Goal: Information Seeking & Learning: Learn about a topic

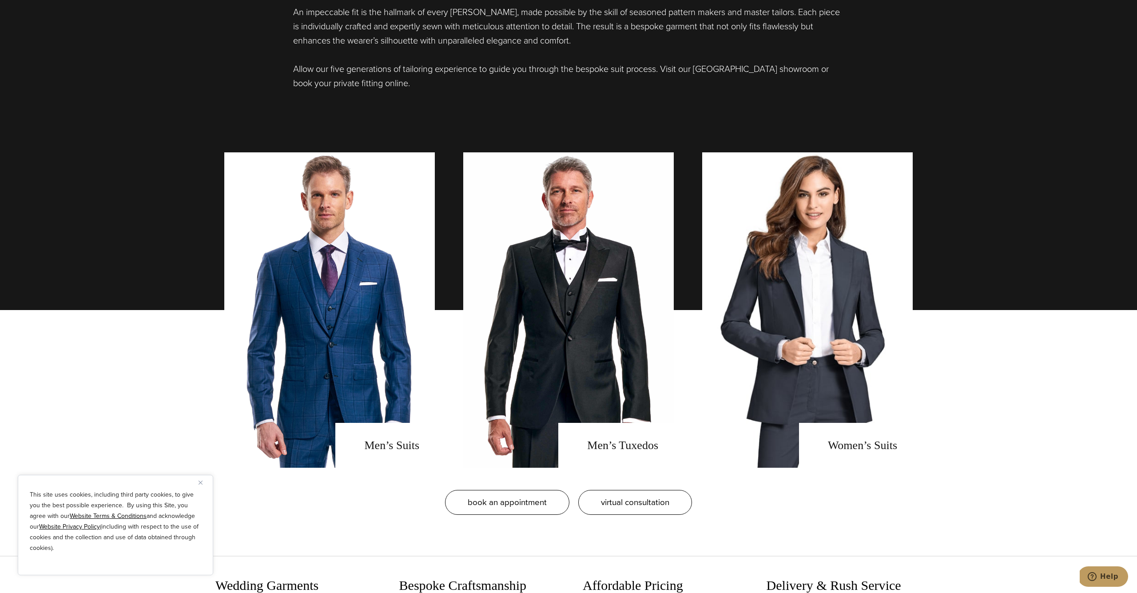
scroll to position [739, 0]
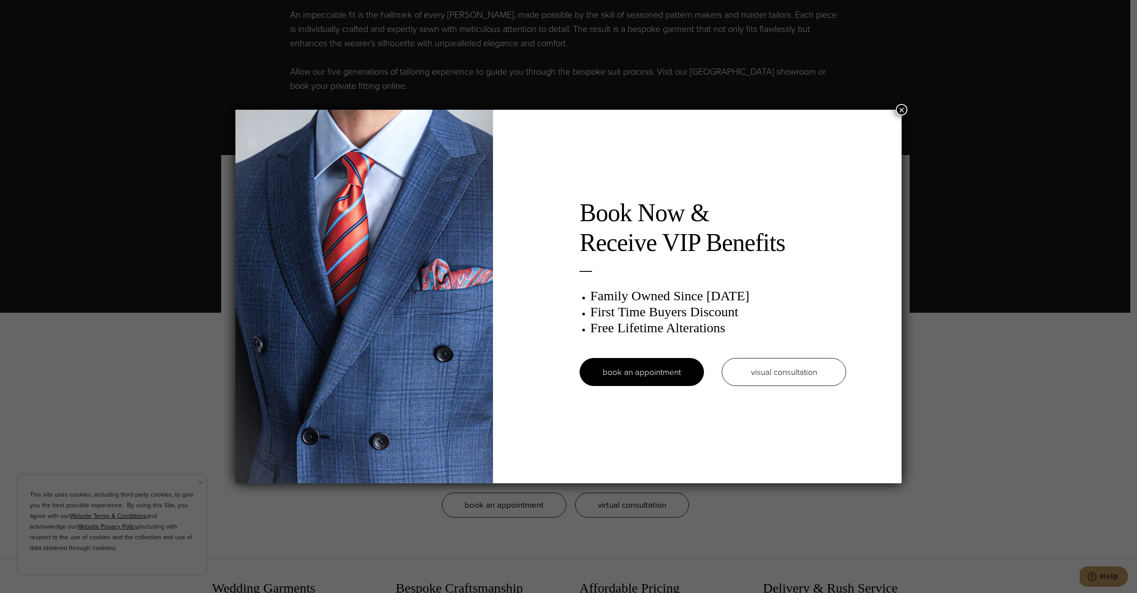
click at [902, 108] on button "×" at bounding box center [902, 110] width 12 height 12
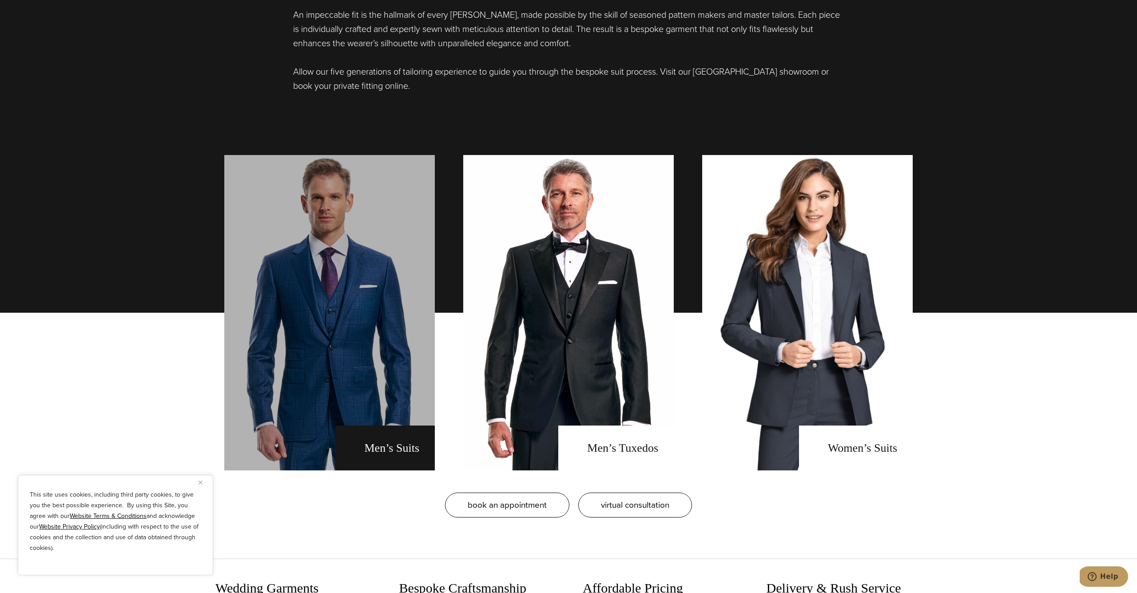
click at [324, 395] on link "men's suits" at bounding box center [329, 312] width 211 height 315
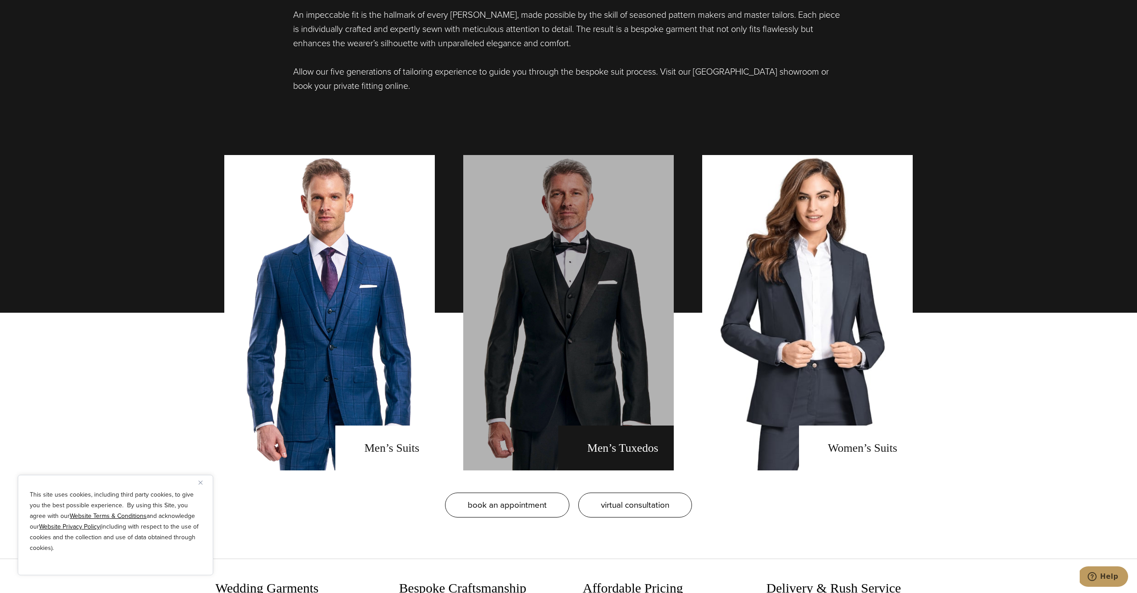
click at [582, 384] on link "men's tuxedos" at bounding box center [568, 312] width 211 height 315
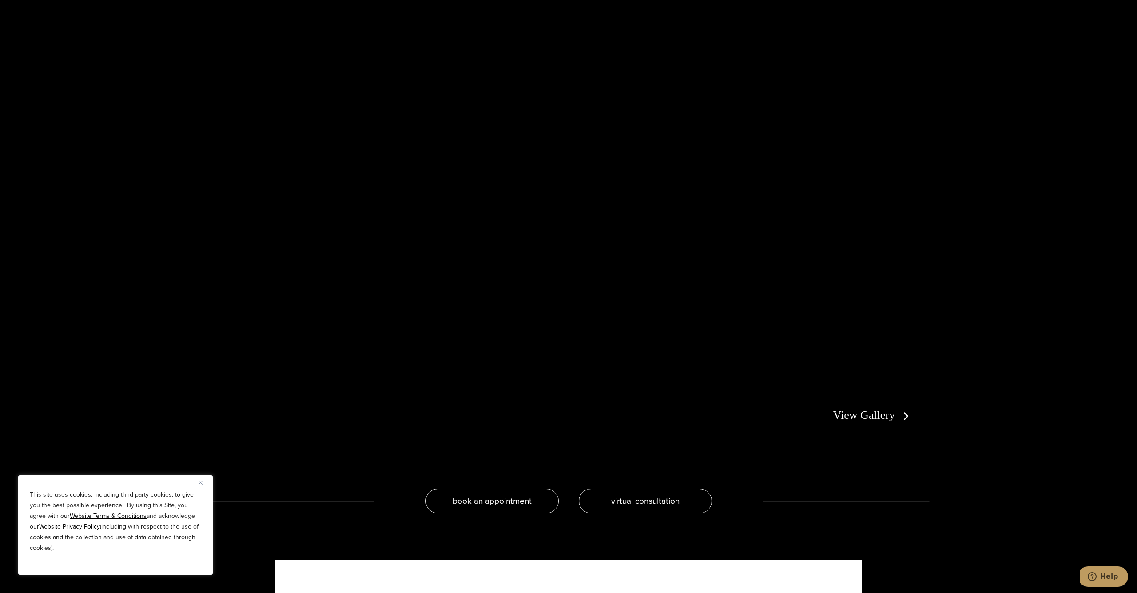
scroll to position [1925, 0]
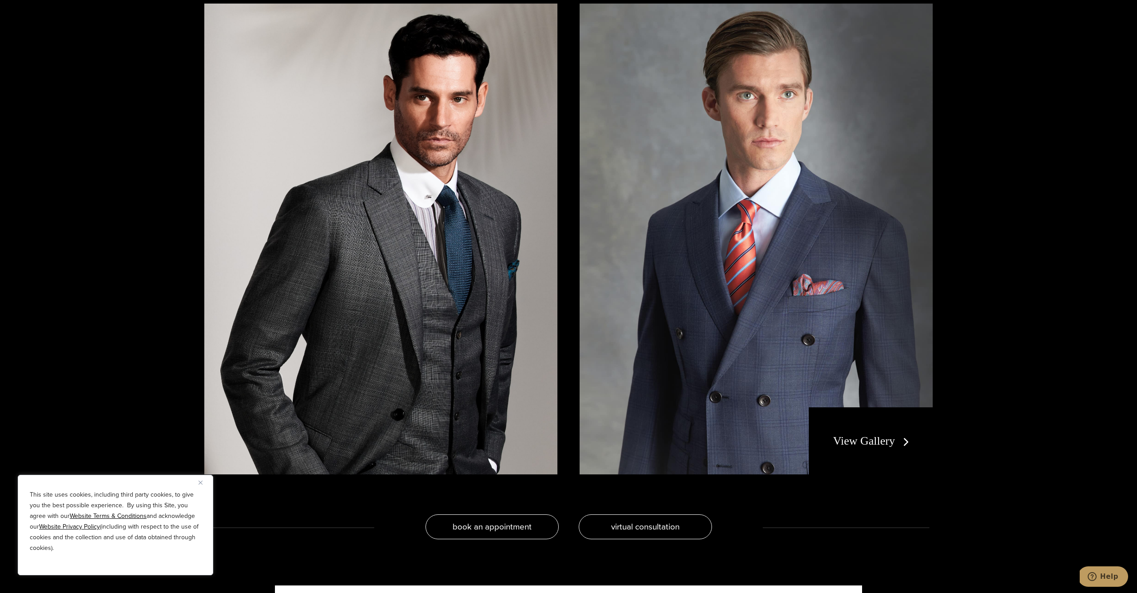
click at [848, 416] on div "View Gallery" at bounding box center [871, 441] width 124 height 68
click at [857, 438] on link "View Gallery" at bounding box center [872, 440] width 79 height 13
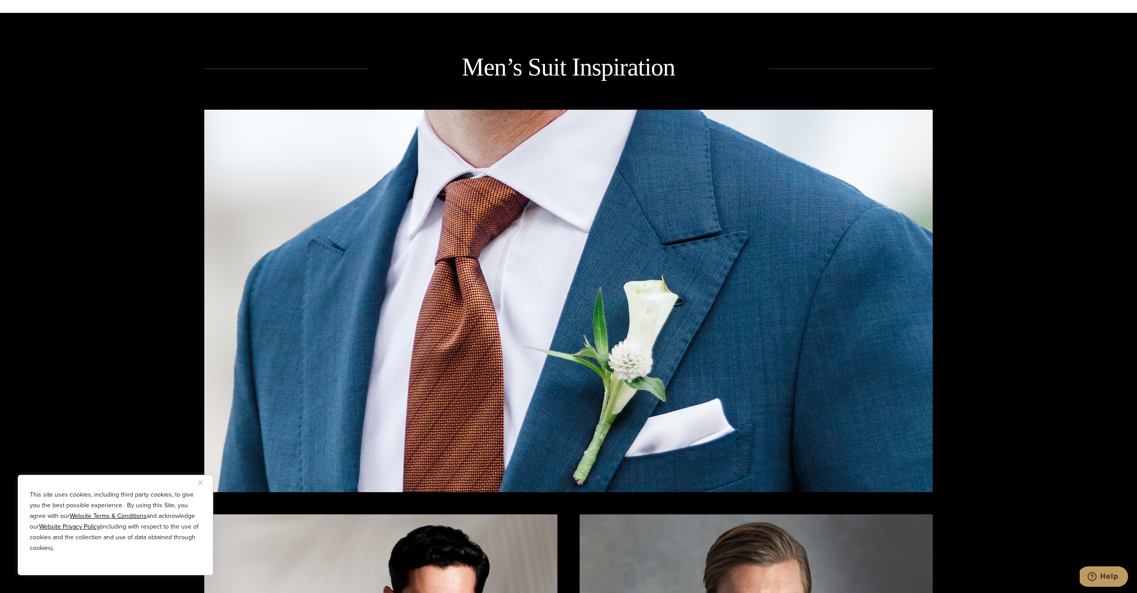
scroll to position [1532, 0]
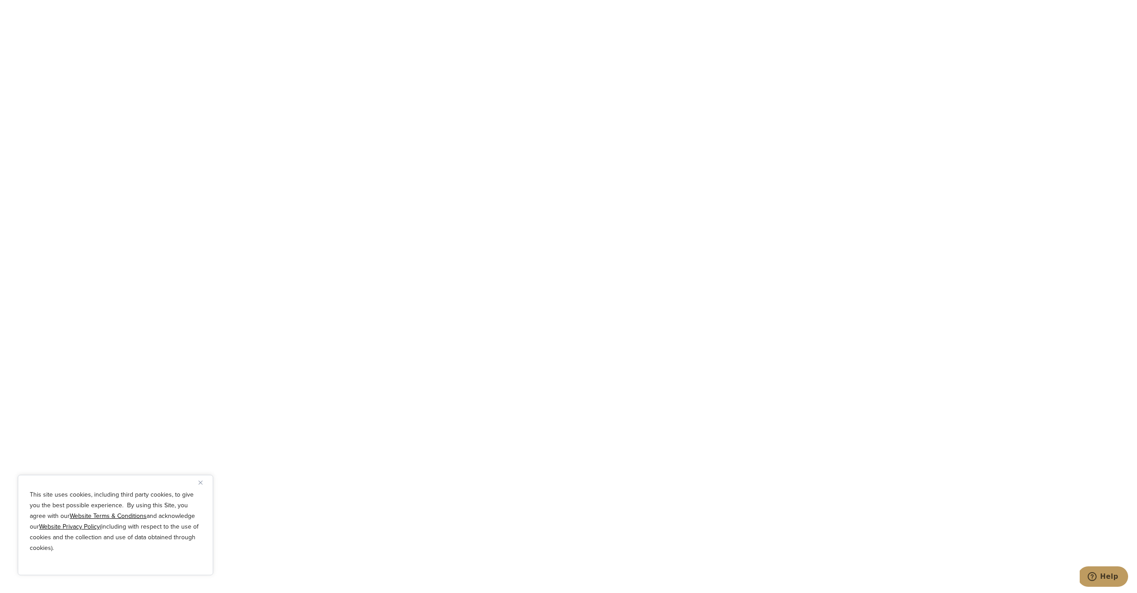
scroll to position [3199, 0]
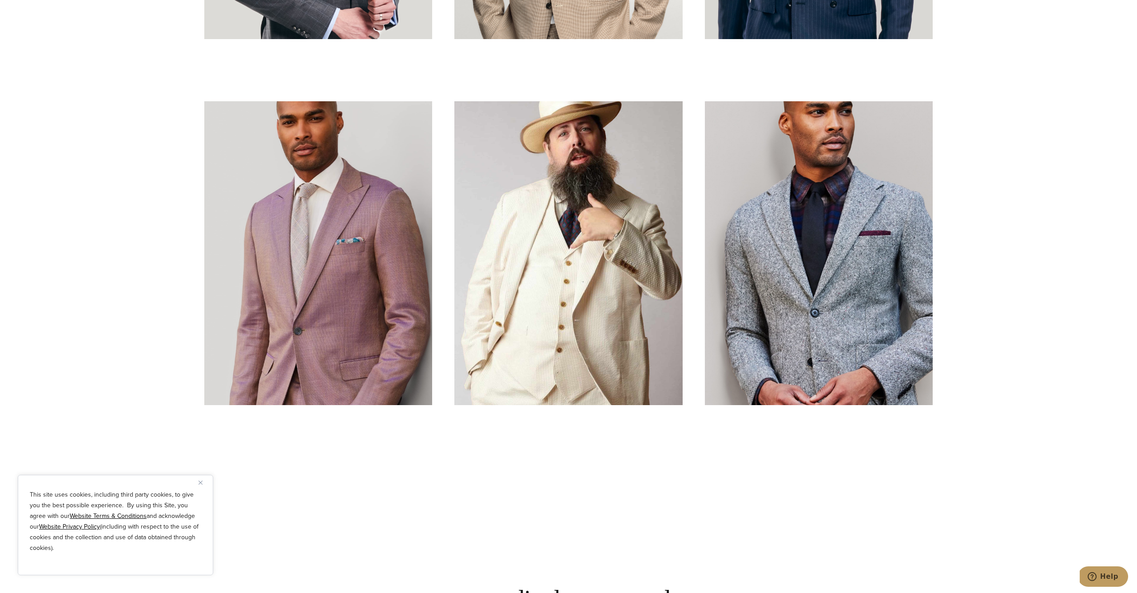
scroll to position [3530, 0]
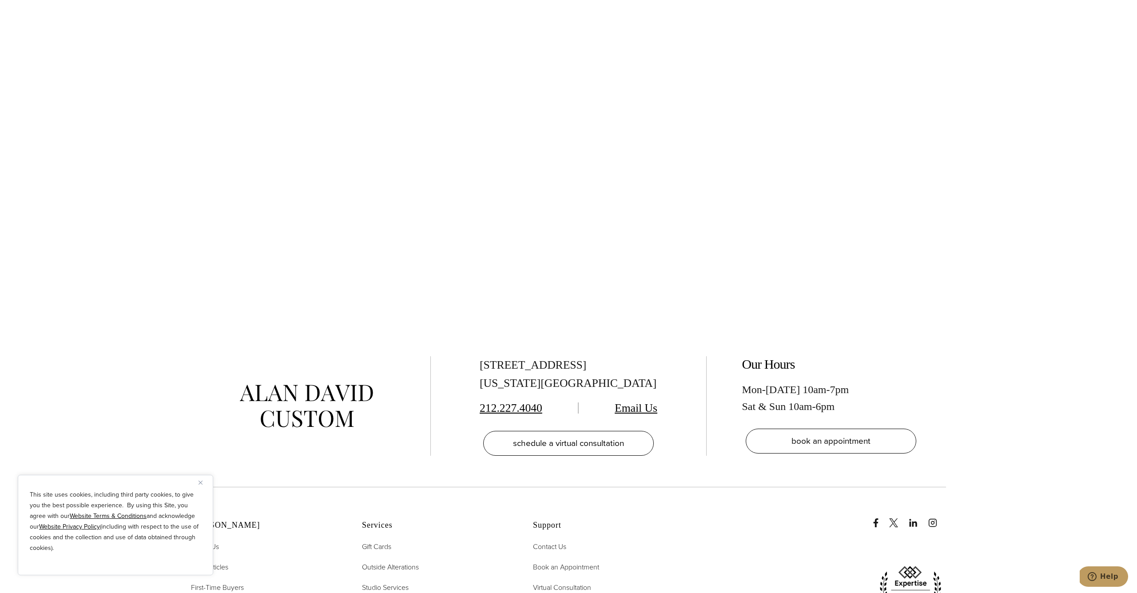
scroll to position [4794, 0]
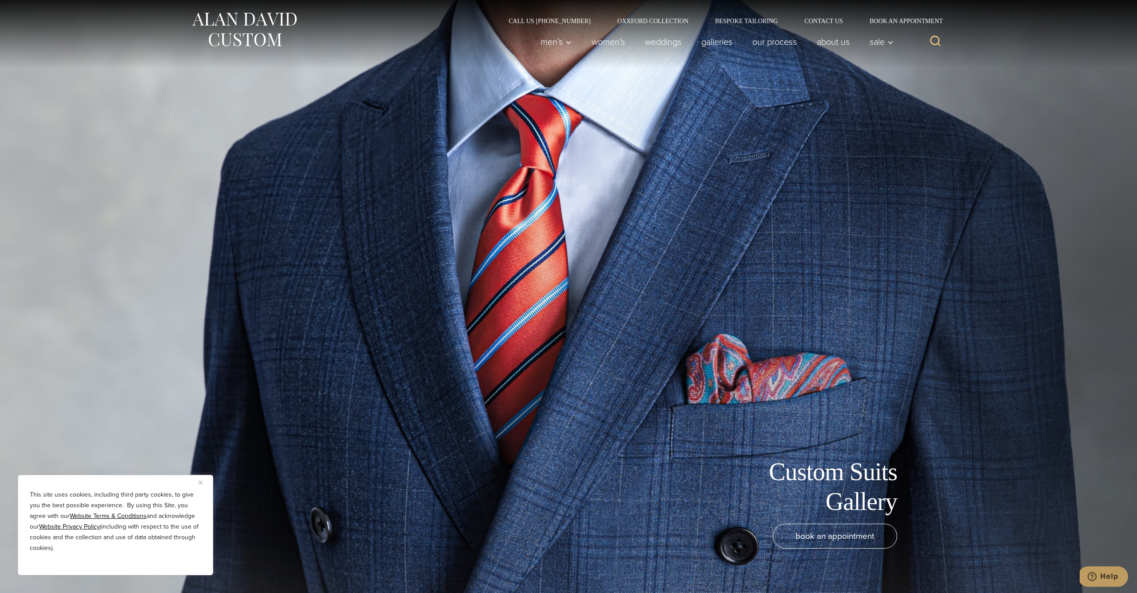
scroll to position [0, 0]
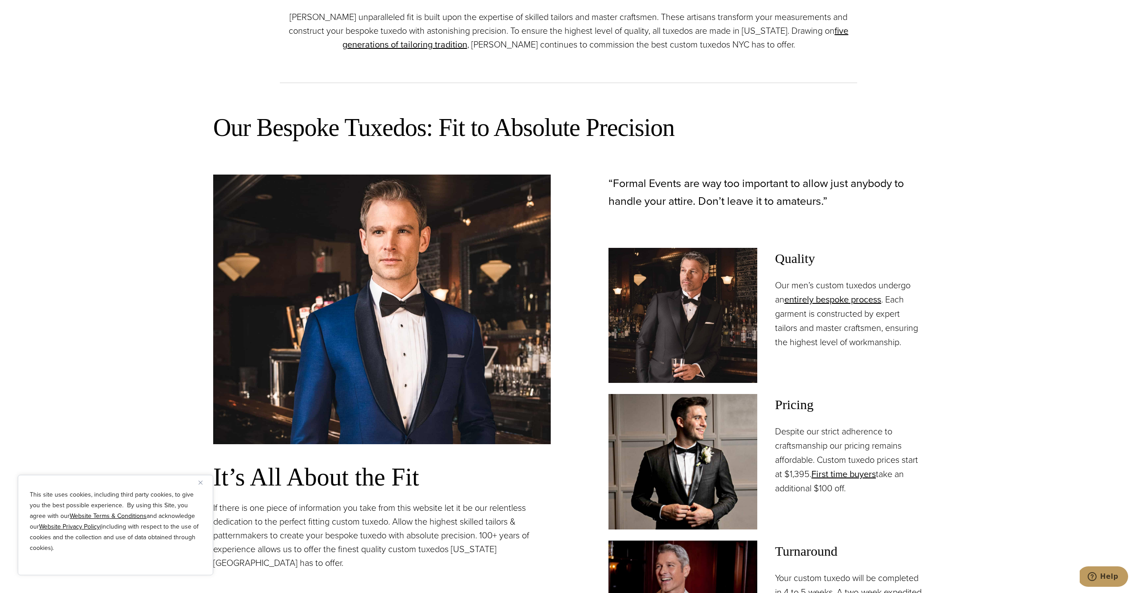
scroll to position [671, 0]
click at [1010, 365] on section "Our Bespoke Tuxedos: Fit to Absolute Precision It’s All About the Fit If there …" at bounding box center [568, 436] width 1137 height 684
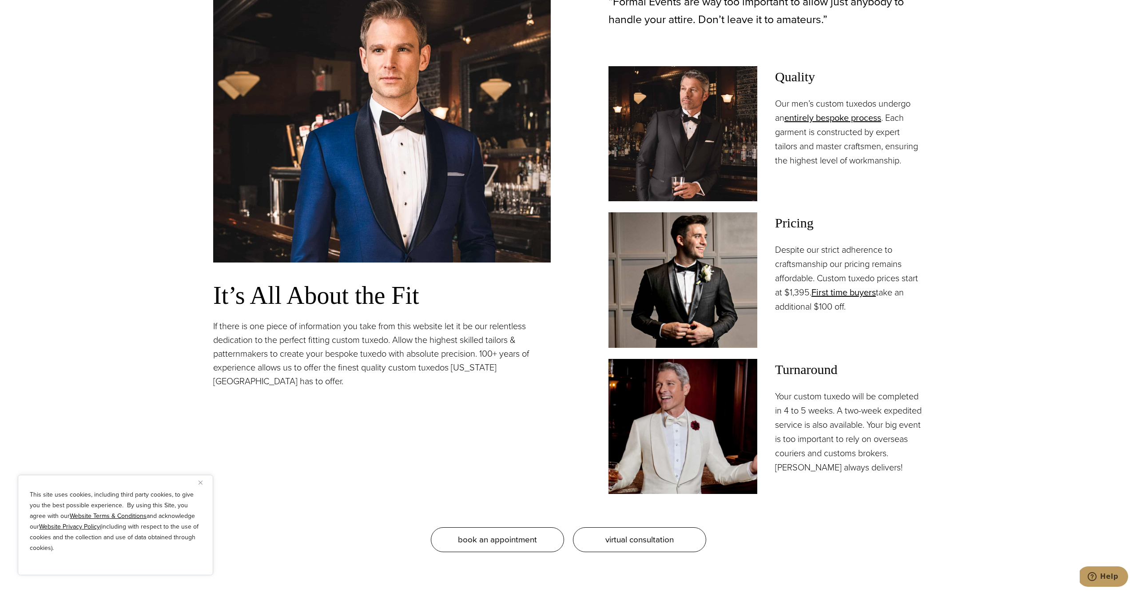
click at [1010, 365] on section "Our Bespoke Tuxedos: Fit to Absolute Precision It’s All About the Fit If there …" at bounding box center [568, 255] width 1137 height 684
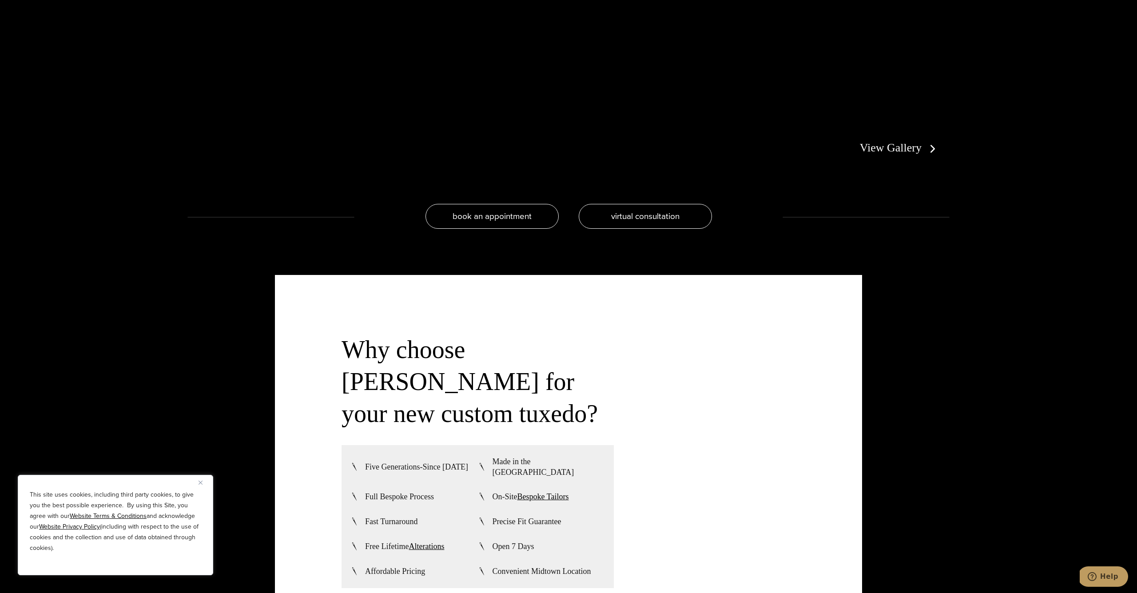
scroll to position [2319, 0]
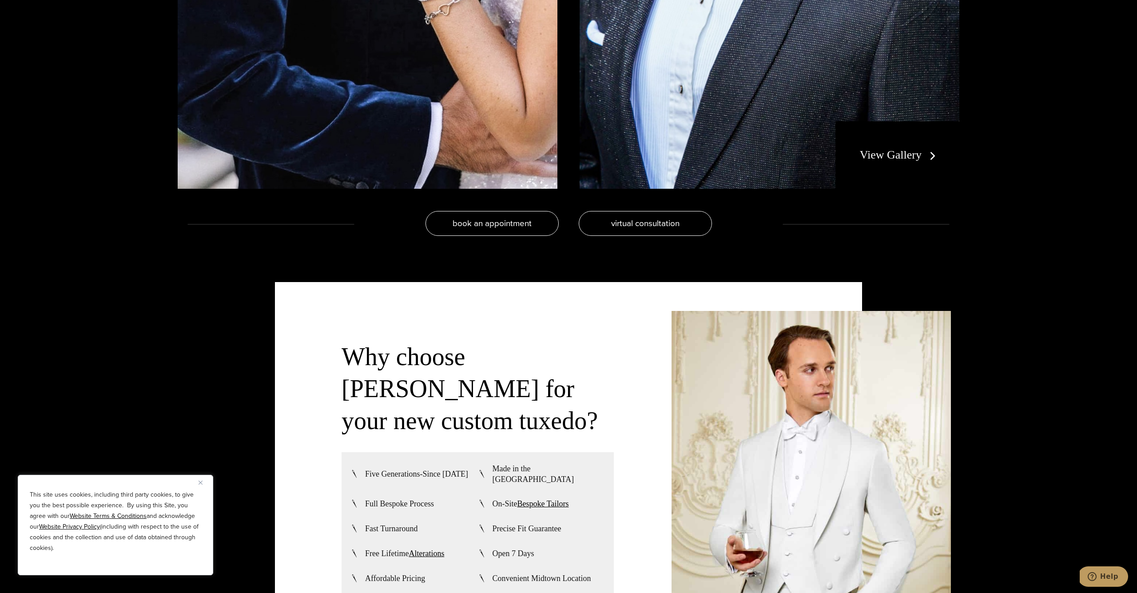
click at [884, 150] on link "View Gallery" at bounding box center [899, 154] width 79 height 13
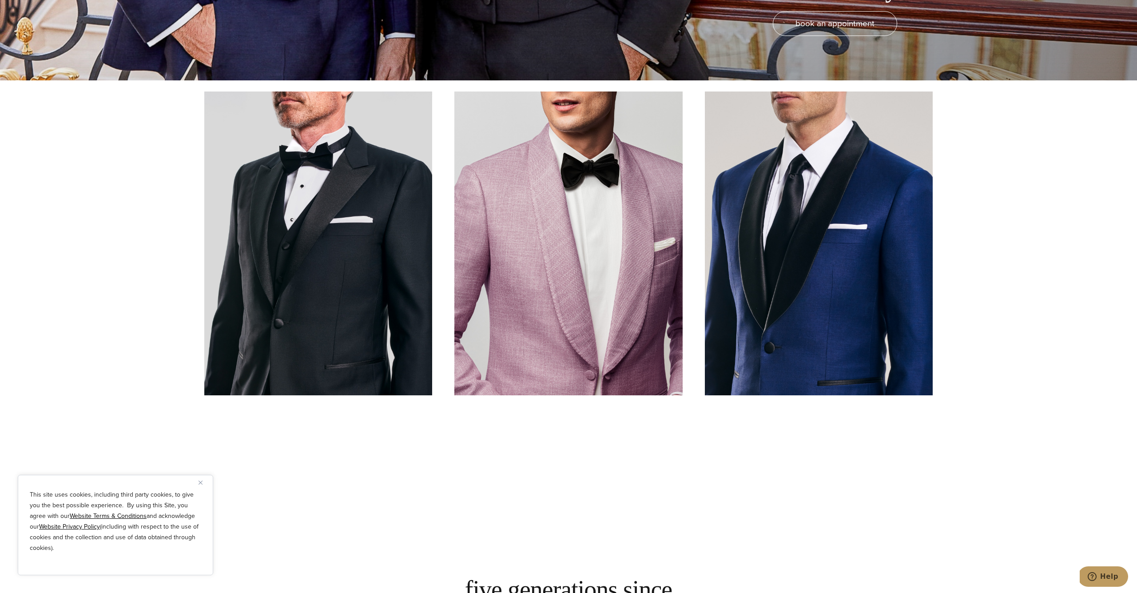
scroll to position [493, 0]
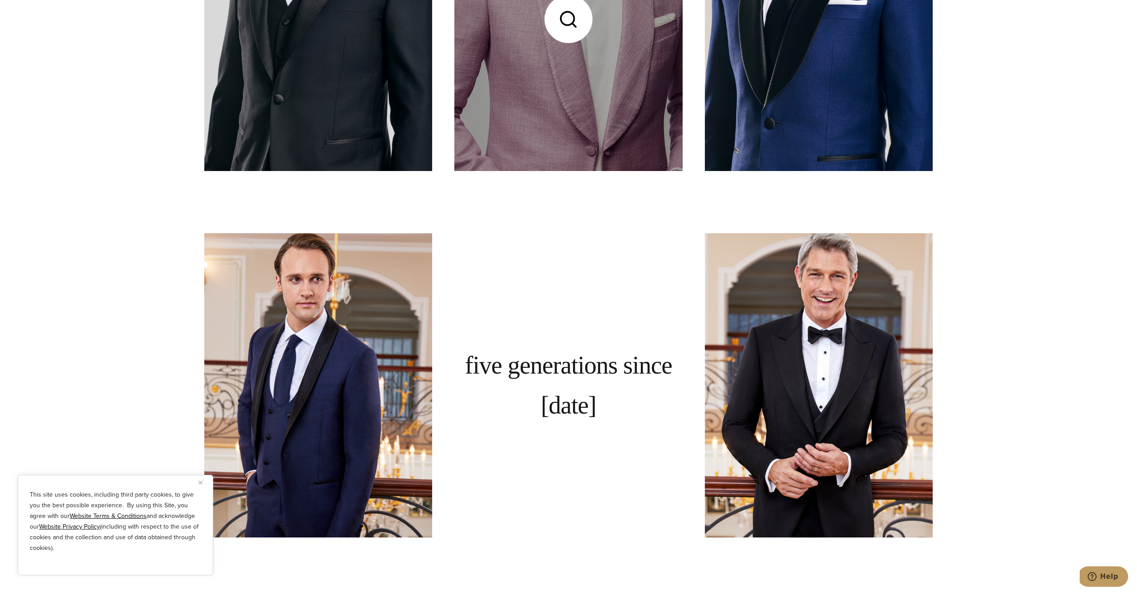
scroll to position [749, 0]
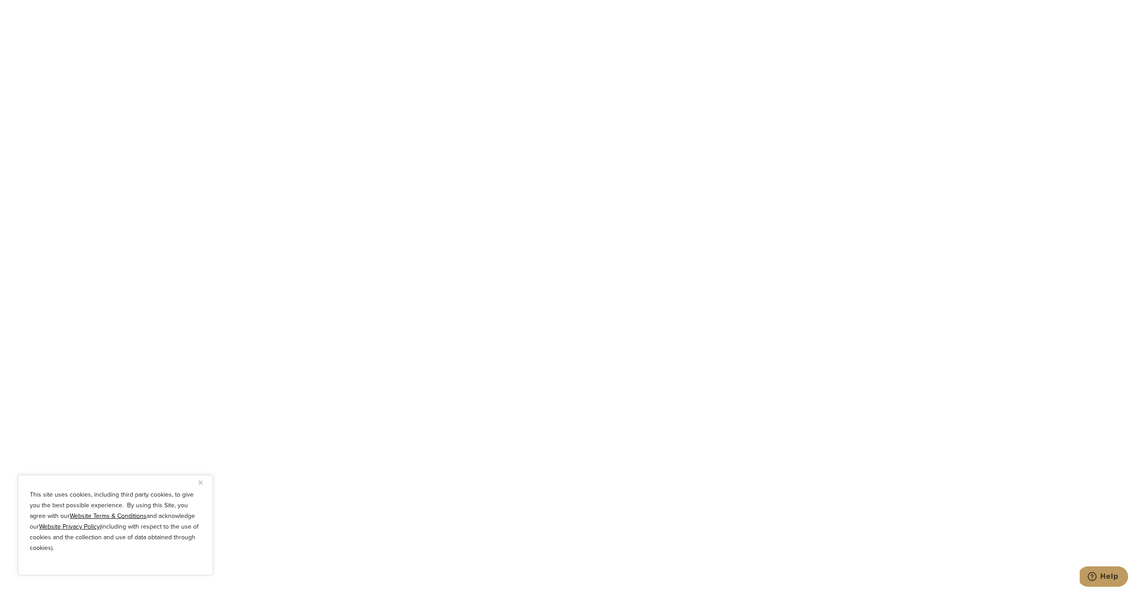
scroll to position [1713, 0]
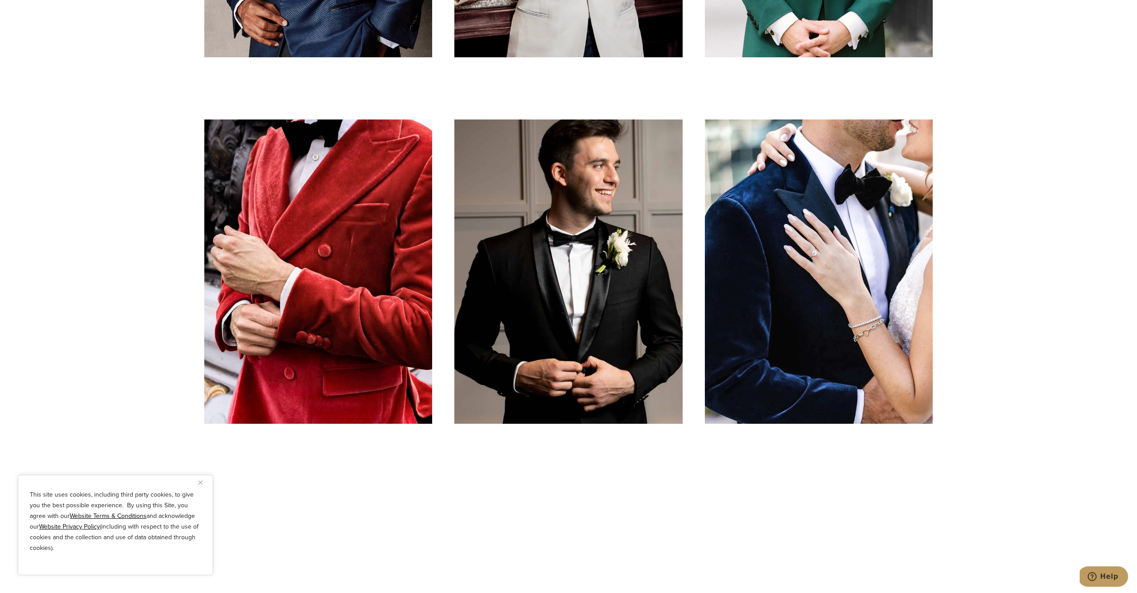
scroll to position [2009, 0]
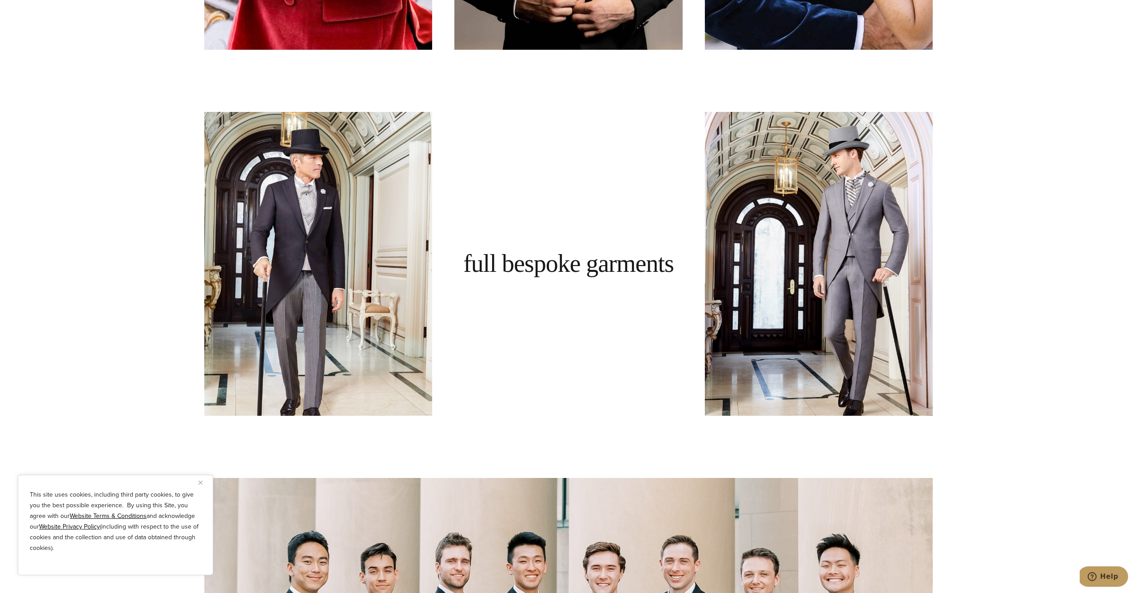
scroll to position [2388, 0]
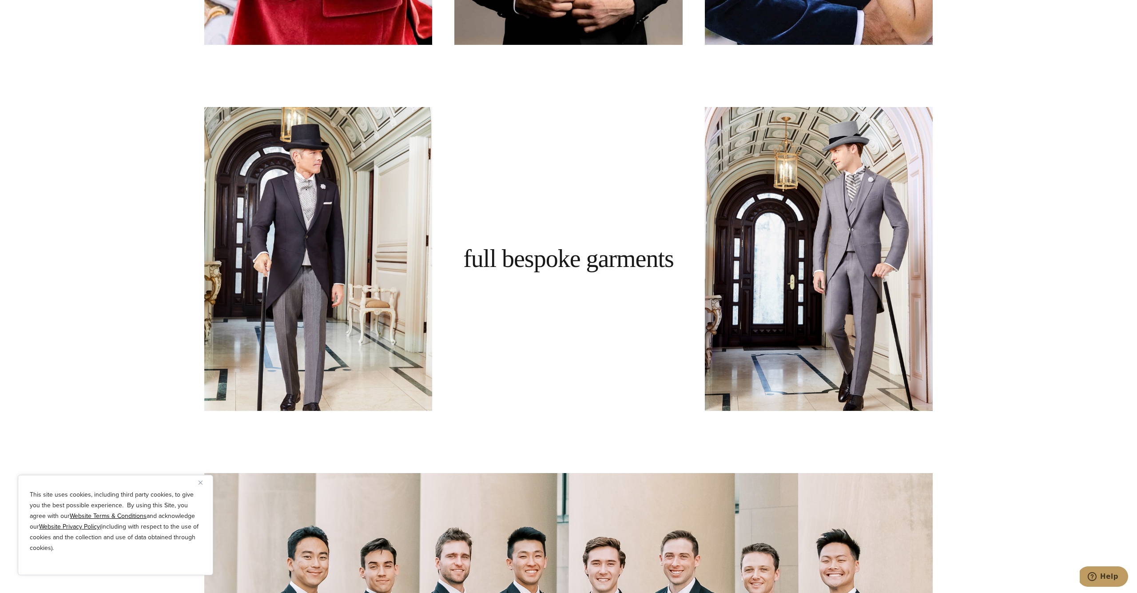
click at [1024, 350] on section "Five Generations since 1913" at bounding box center [568, 502] width 1137 height 4595
click at [1022, 352] on section "Five Generations since 1913" at bounding box center [568, 502] width 1137 height 4595
click at [1021, 355] on section "Five Generations since 1913" at bounding box center [568, 502] width 1137 height 4595
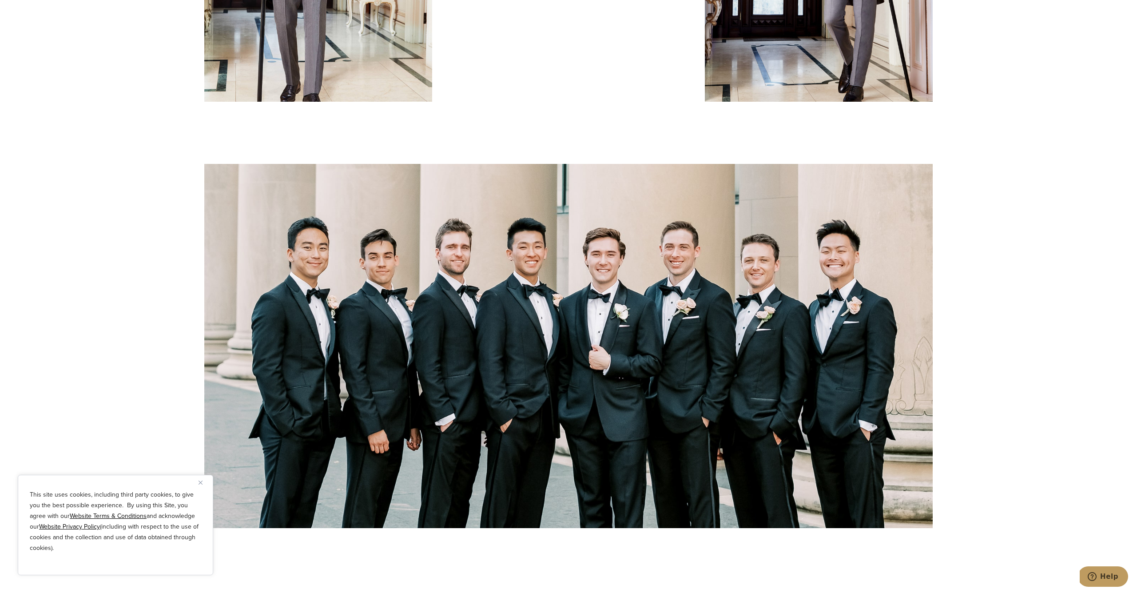
scroll to position [2711, 0]
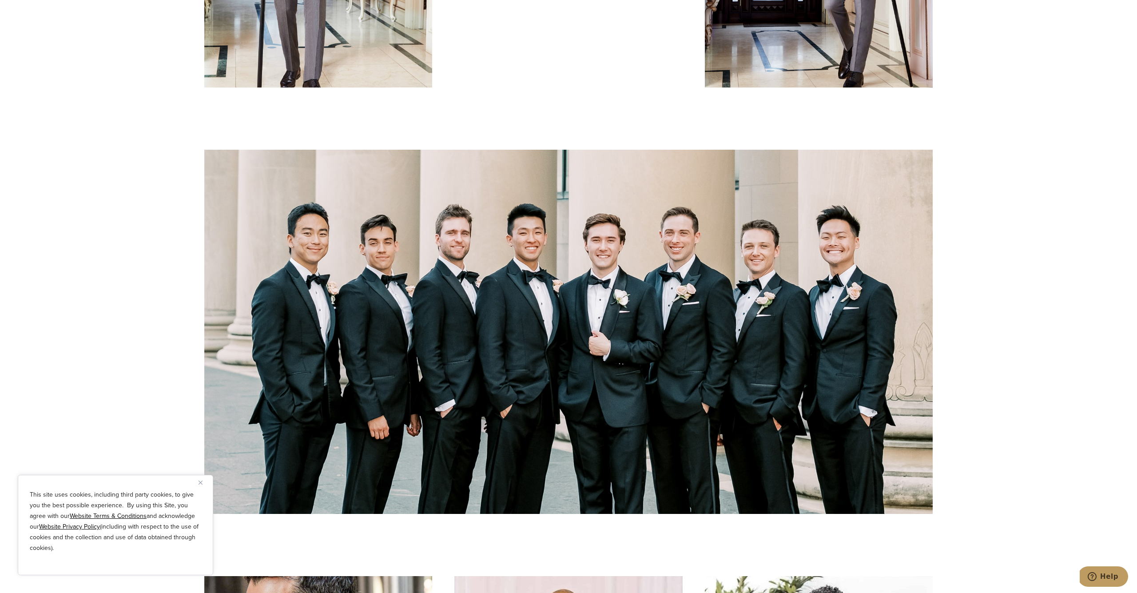
click at [1017, 365] on section "Five Generations since 1913" at bounding box center [568, 179] width 1137 height 4595
click at [1013, 372] on section "Five Generations since 1913" at bounding box center [568, 179] width 1137 height 4595
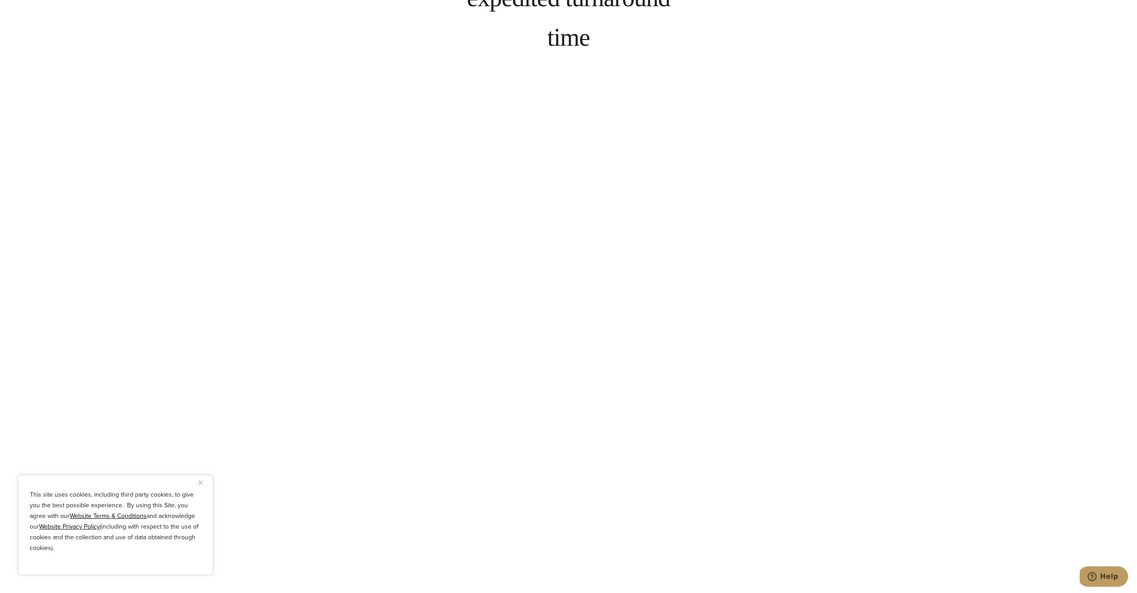
scroll to position [4354, 0]
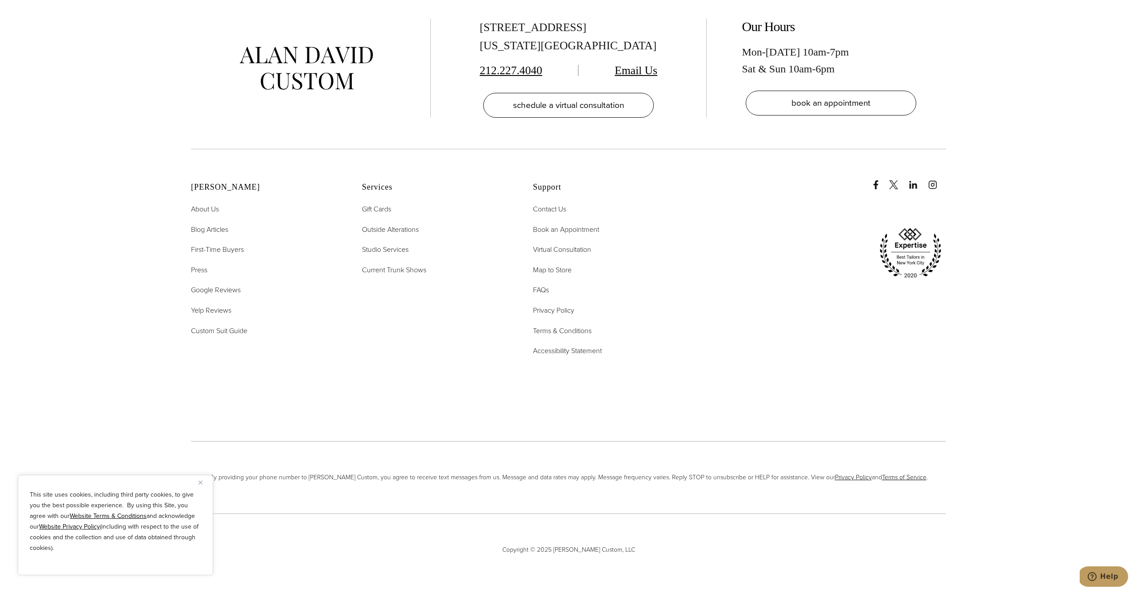
scroll to position [5211, 0]
click at [208, 246] on span "First-Time Buyers" at bounding box center [217, 250] width 53 height 10
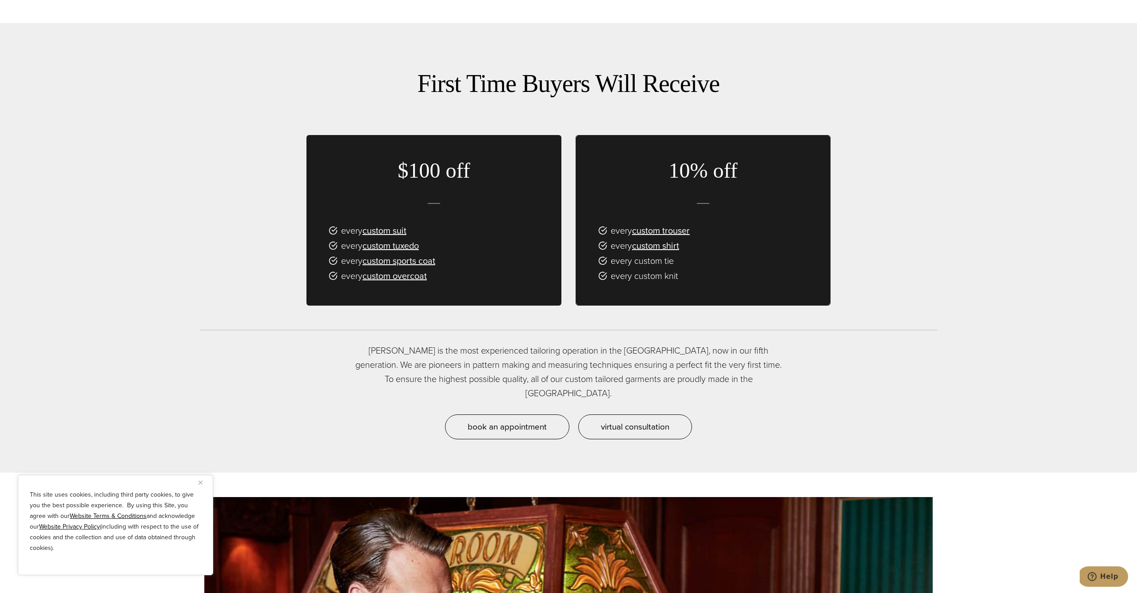
scroll to position [706, 0]
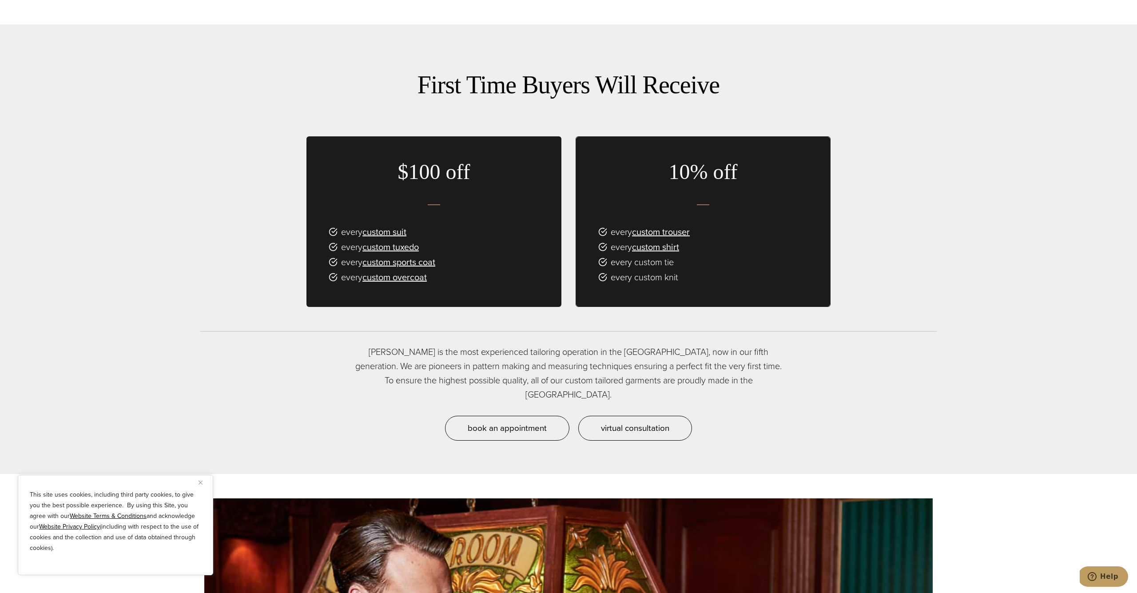
click at [270, 383] on section "Alan David is the most experienced tailoring operation in the USA, now in our f…" at bounding box center [568, 409] width 1137 height 129
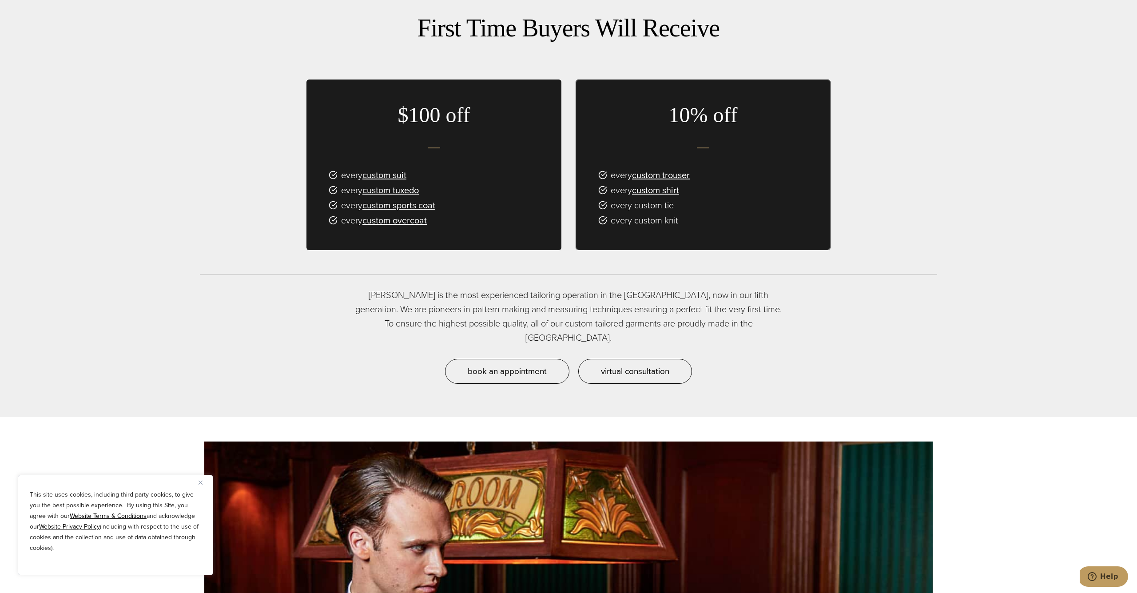
scroll to position [752, 0]
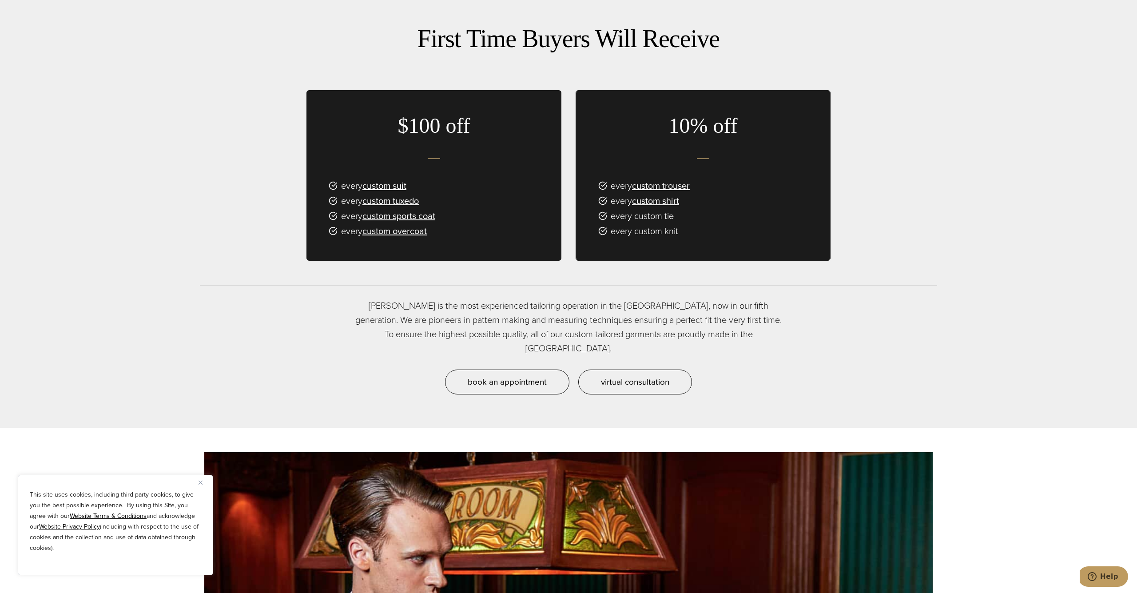
click at [283, 360] on section "Alan David is the most experienced tailoring operation in the USA, now in our f…" at bounding box center [568, 362] width 1137 height 129
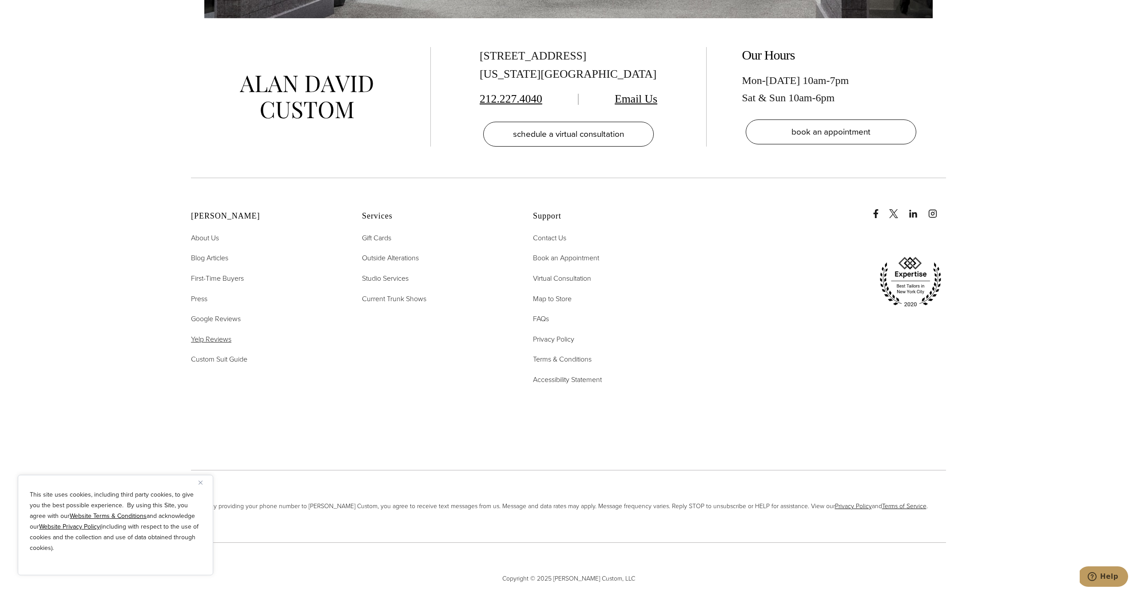
scroll to position [2618, 0]
click at [209, 354] on span "Custom Suit Guide" at bounding box center [219, 359] width 56 height 10
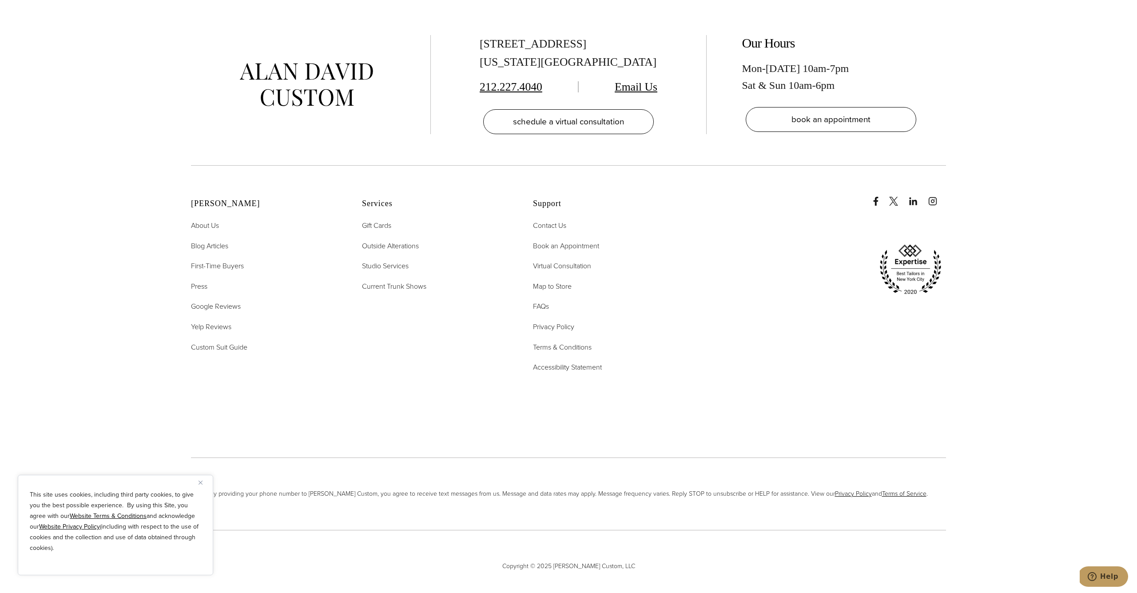
scroll to position [2976, 0]
